Goal: Download file/media

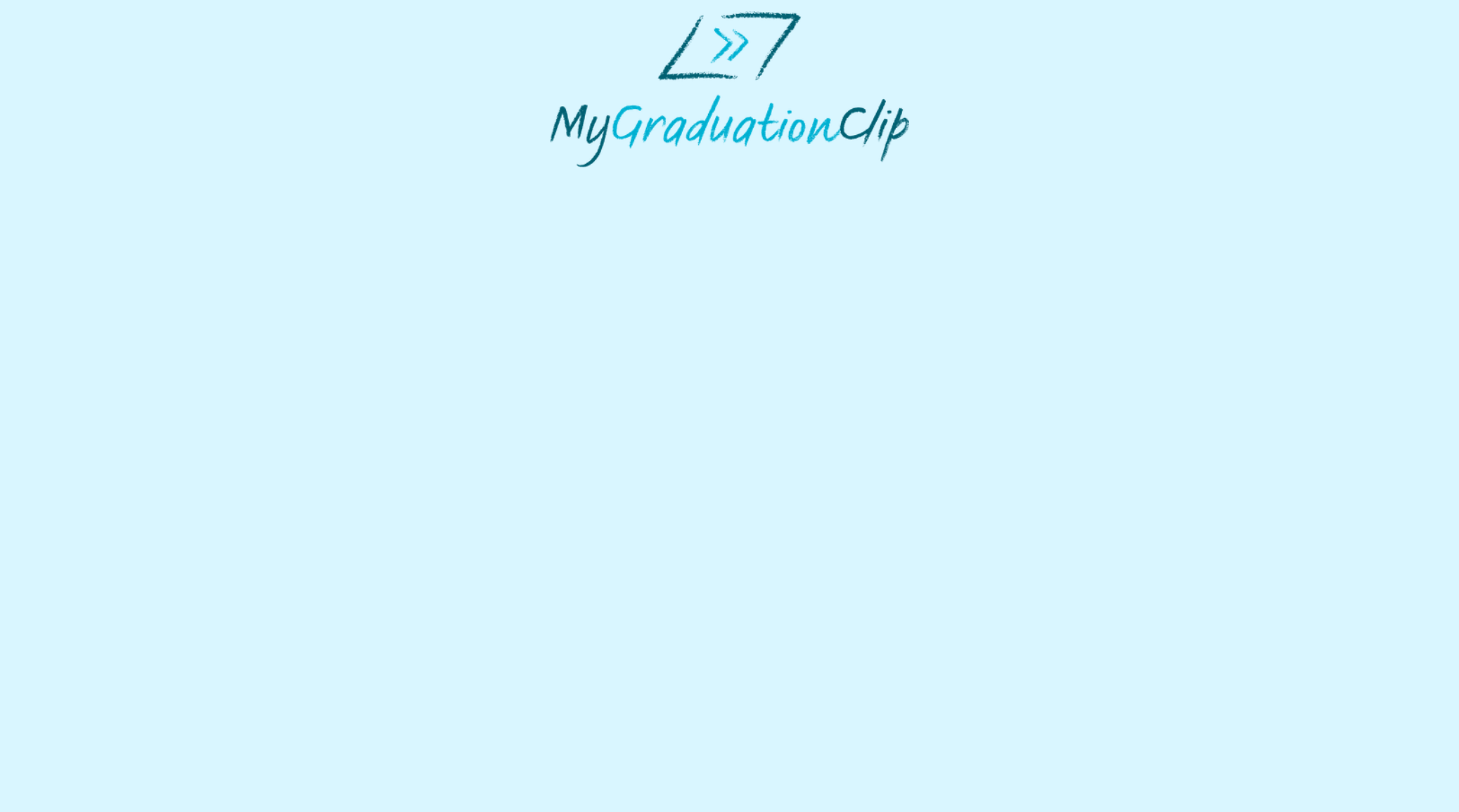
select select "**********"
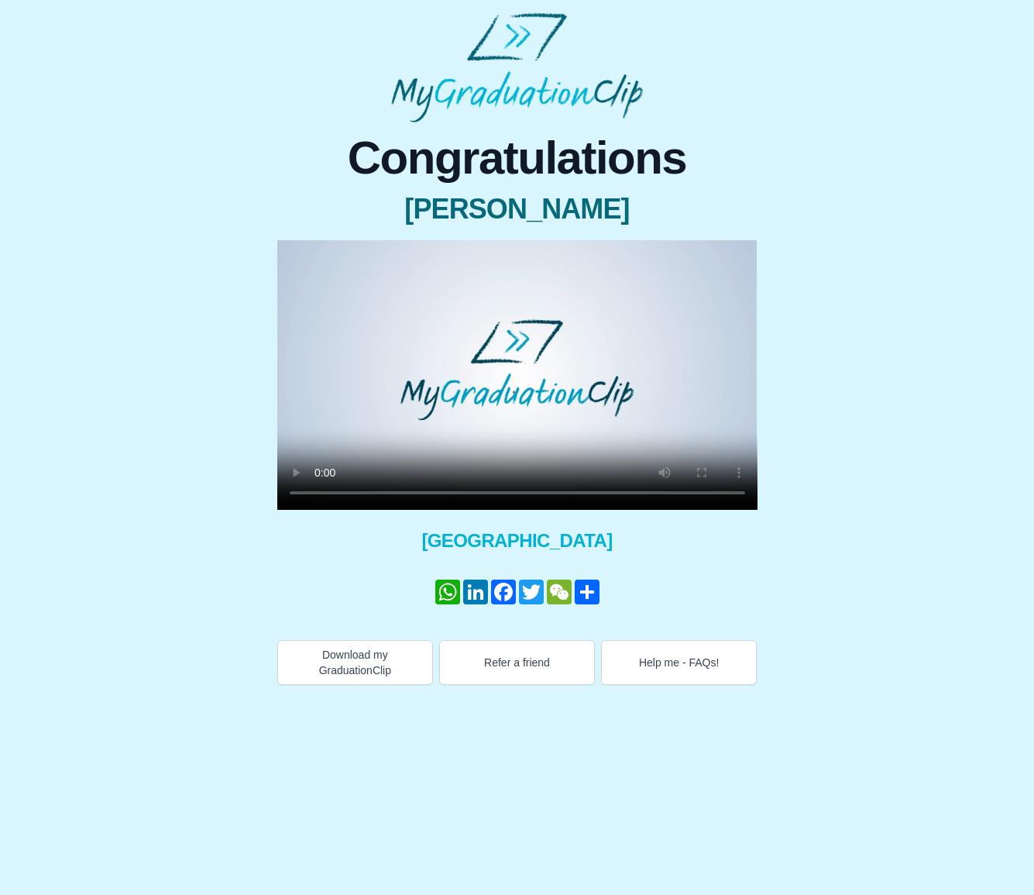
click at [428, 384] on video at bounding box center [517, 375] width 480 height 270
click at [348, 658] on button "Download my GraduationClip" at bounding box center [355, 662] width 156 height 45
